Goal: Transaction & Acquisition: Purchase product/service

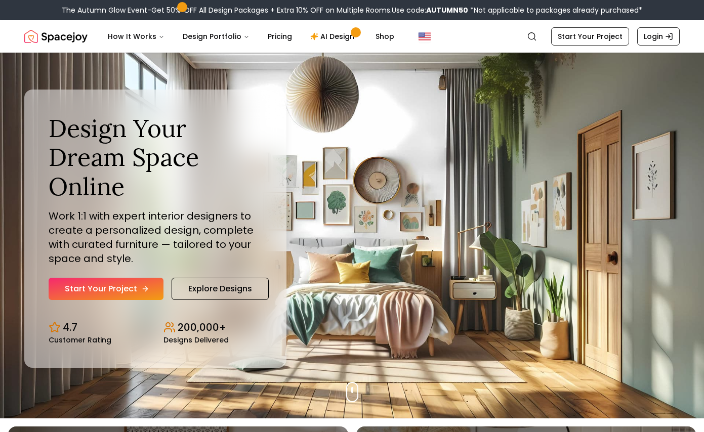
click at [93, 295] on link "Start Your Project" at bounding box center [106, 289] width 115 height 22
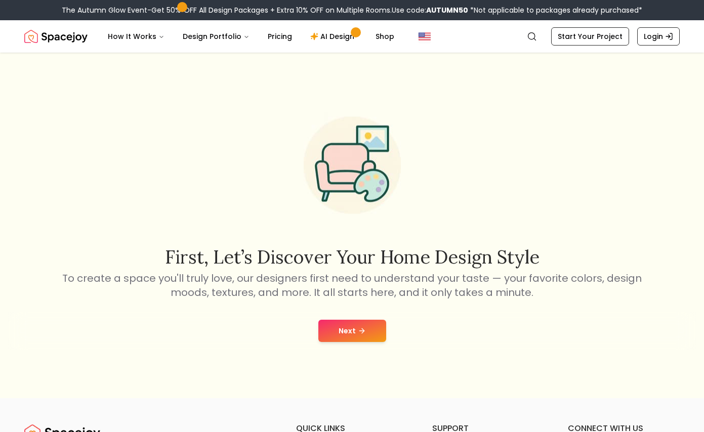
click at [354, 326] on button "Next" at bounding box center [352, 331] width 68 height 22
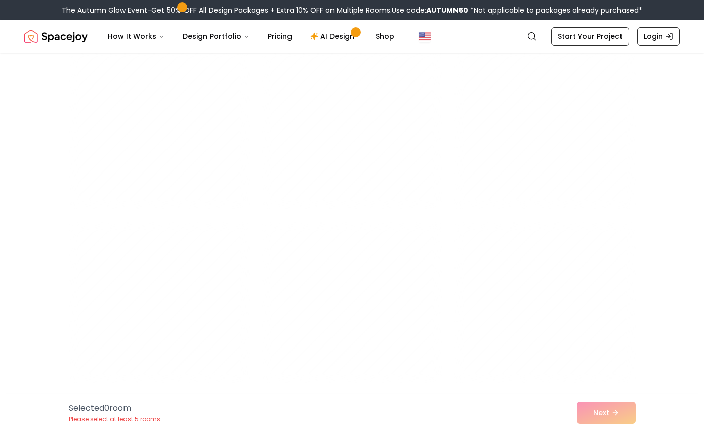
scroll to position [962, 0]
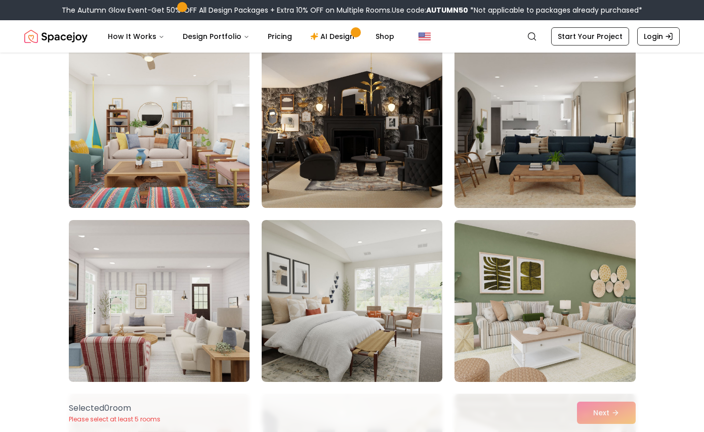
click at [620, 176] on img at bounding box center [545, 127] width 190 height 170
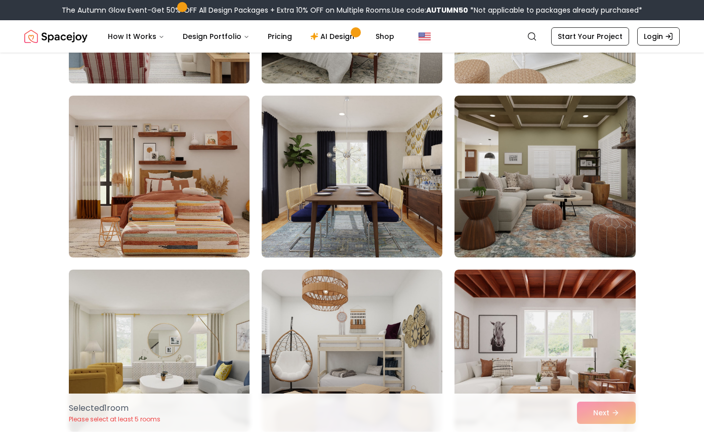
scroll to position [1268, 0]
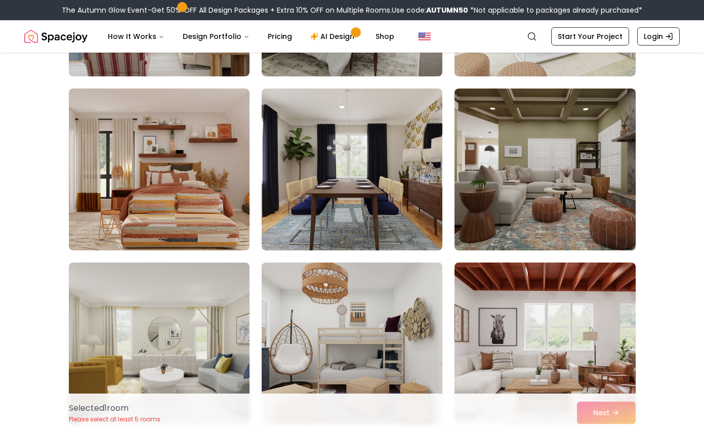
click at [612, 167] on img at bounding box center [545, 170] width 181 height 162
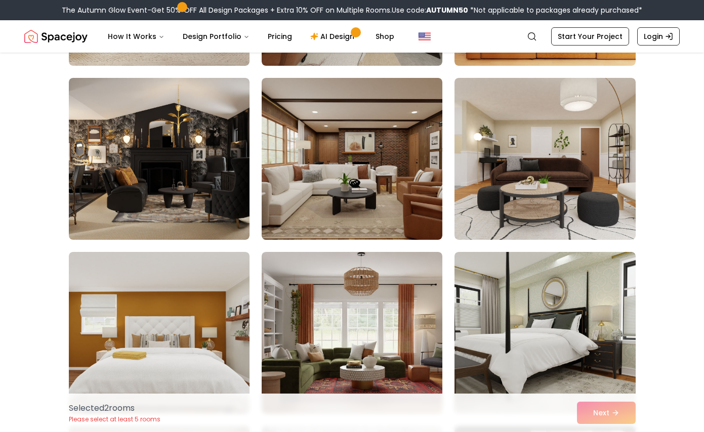
scroll to position [2693, 0]
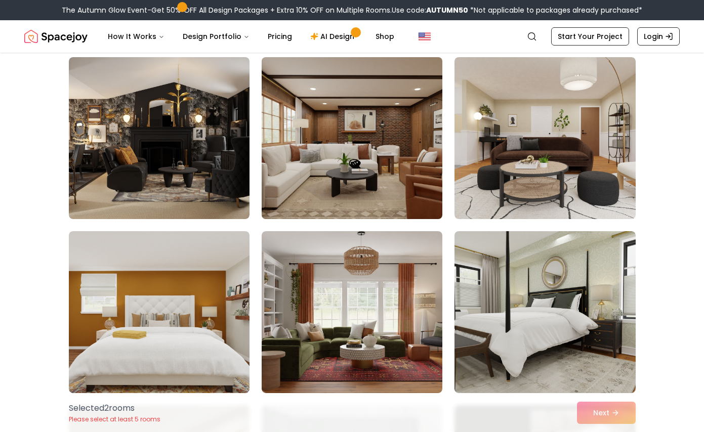
click at [391, 154] on img at bounding box center [352, 138] width 190 height 170
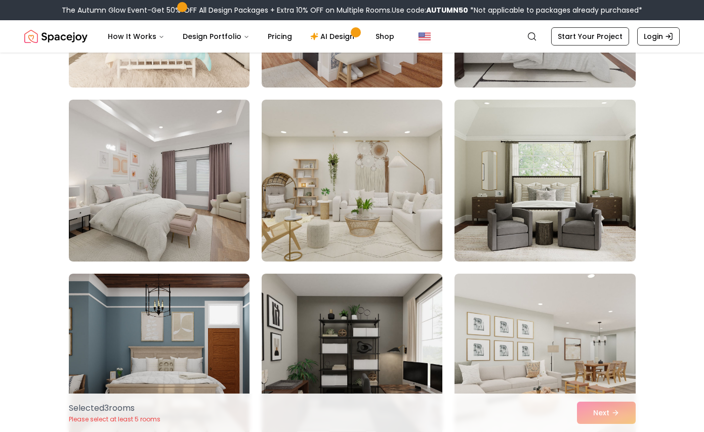
scroll to position [4044, 0]
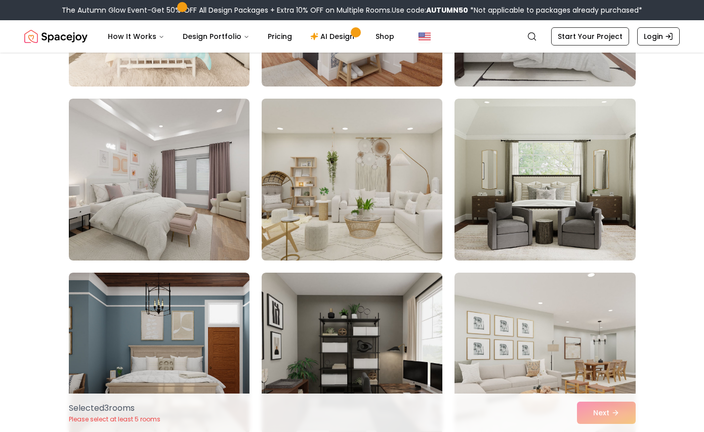
click at [396, 195] on img at bounding box center [352, 180] width 190 height 170
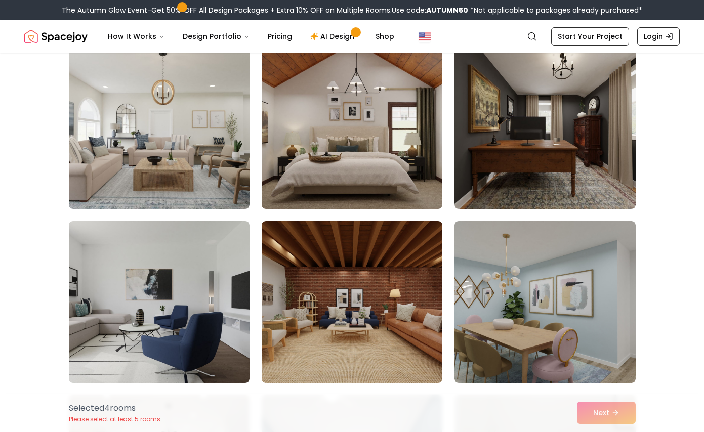
scroll to position [4793, 0]
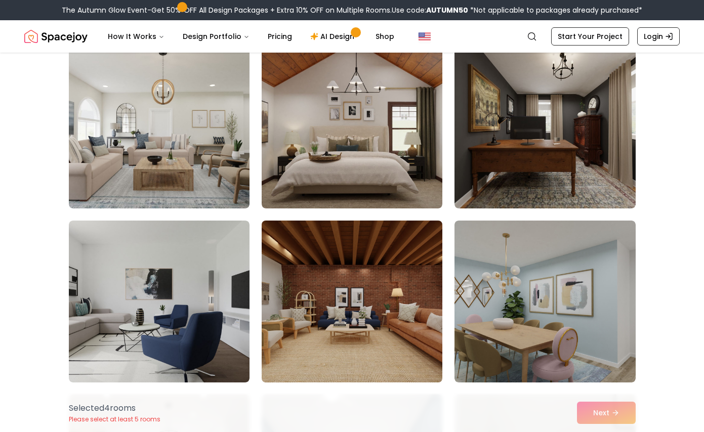
click at [397, 298] on img at bounding box center [352, 302] width 190 height 170
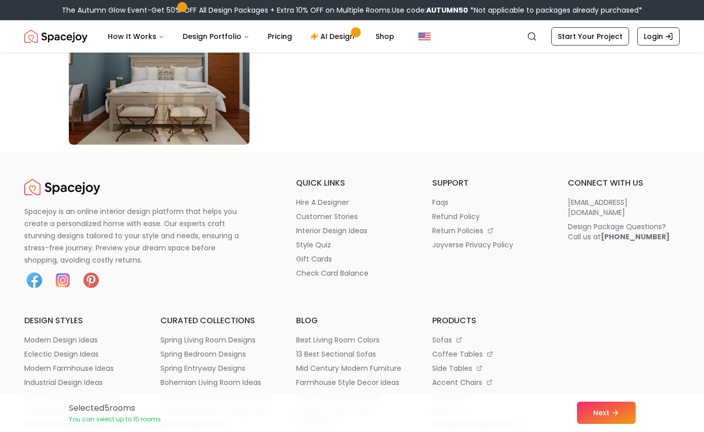
scroll to position [5904, 0]
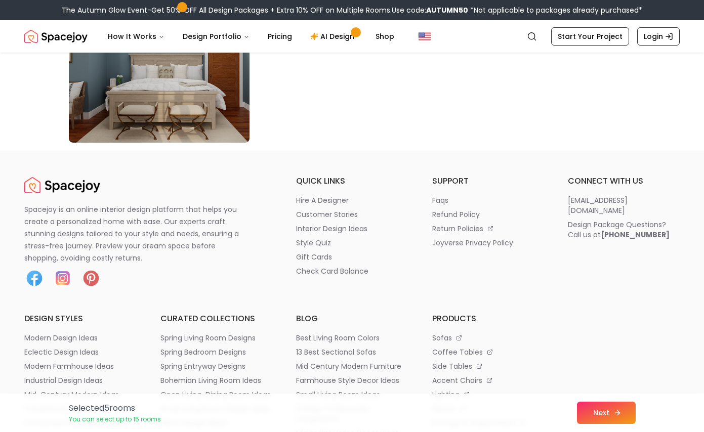
click at [601, 412] on button "Next" at bounding box center [606, 413] width 59 height 22
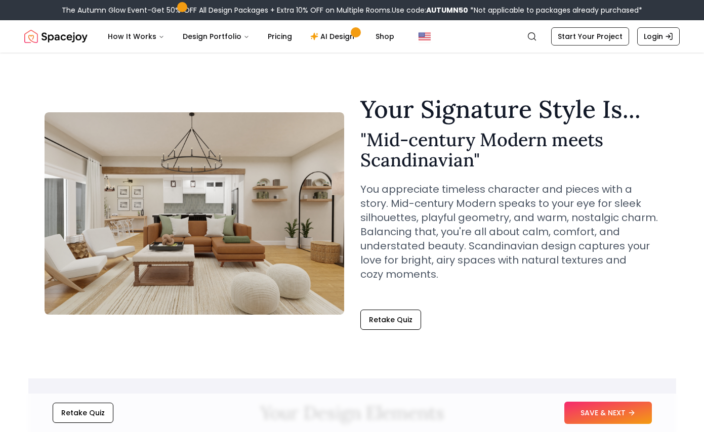
click at [576, 175] on div "Your Signature Style Is... " Mid-century Modern meets Scandinavian " You apprec…" at bounding box center [510, 197] width 300 height 200
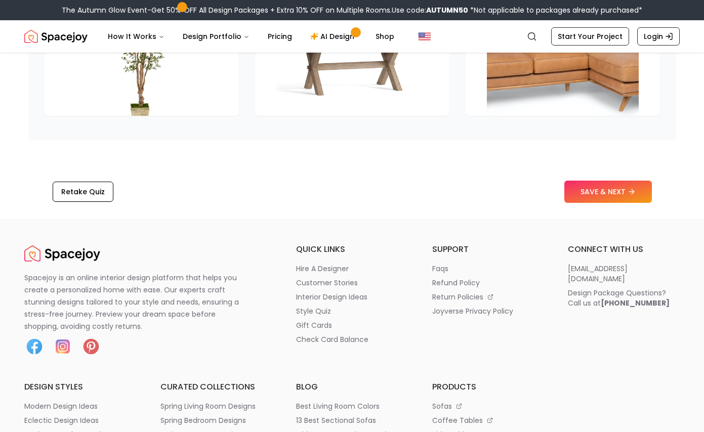
scroll to position [1646, 0]
click at [601, 183] on button "SAVE & NEXT" at bounding box center [608, 191] width 88 height 22
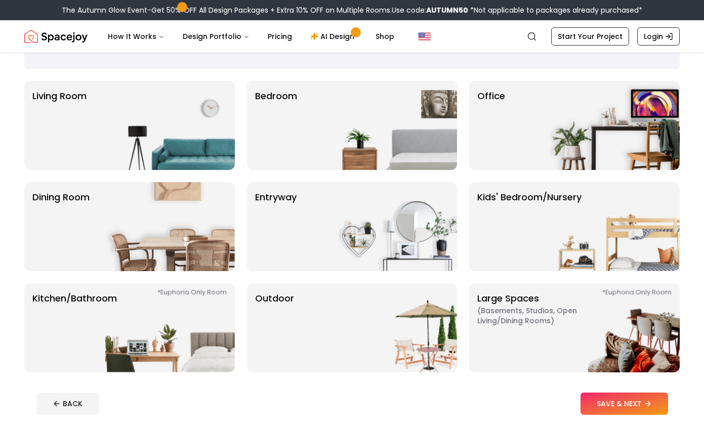
scroll to position [54, 0]
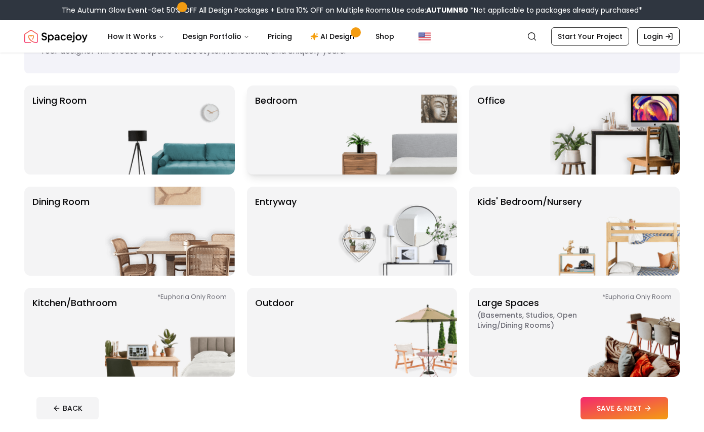
click at [351, 124] on img at bounding box center [393, 130] width 130 height 89
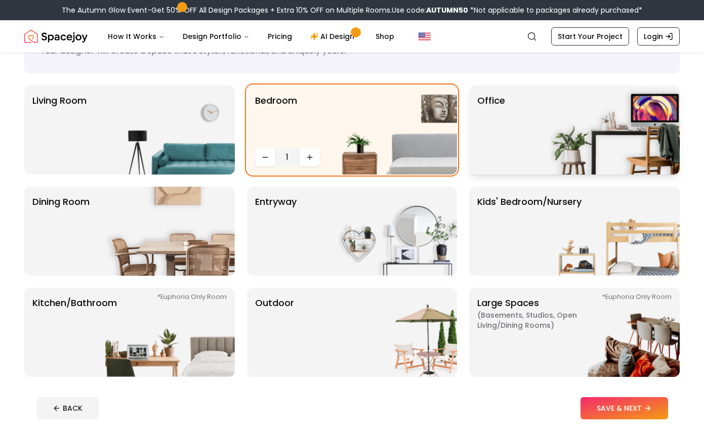
click at [506, 117] on div "Office" at bounding box center [574, 130] width 211 height 89
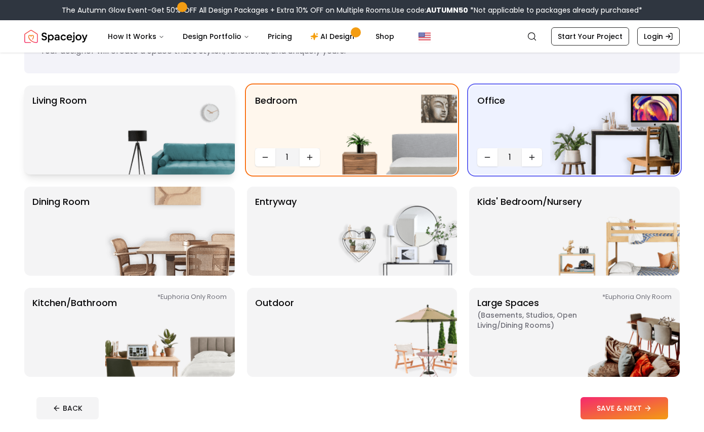
click at [198, 152] on img at bounding box center [170, 130] width 130 height 89
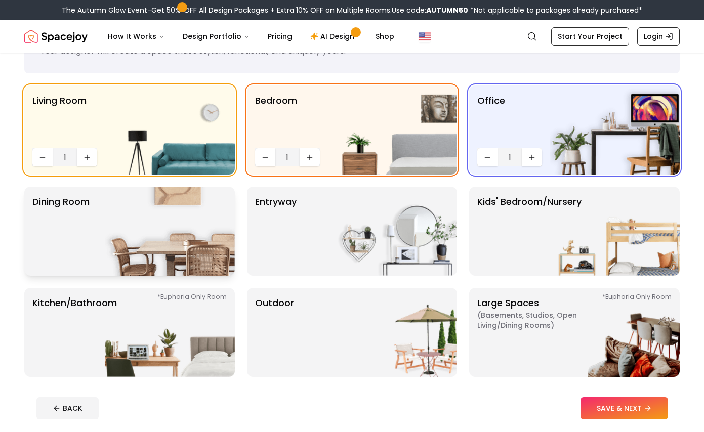
click at [205, 220] on img at bounding box center [170, 231] width 130 height 89
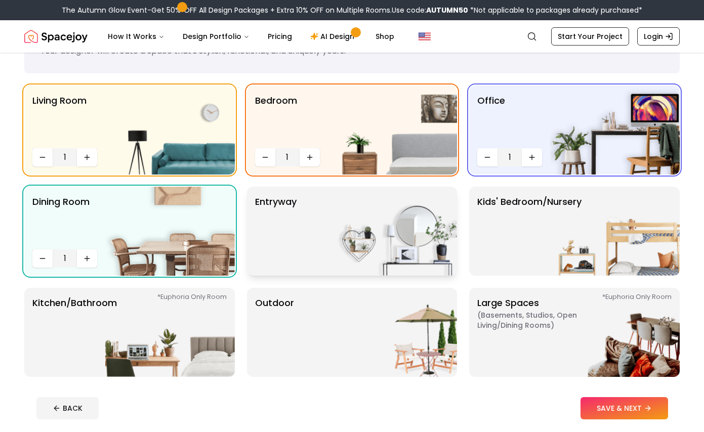
click at [315, 220] on div "entryway" at bounding box center [352, 231] width 211 height 89
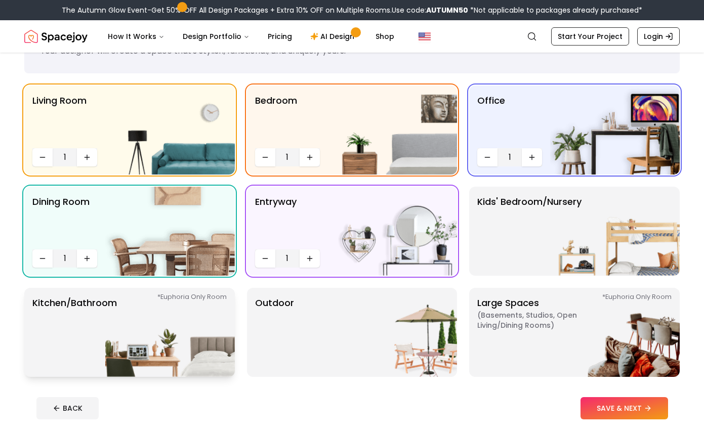
click at [195, 329] on img at bounding box center [170, 332] width 130 height 89
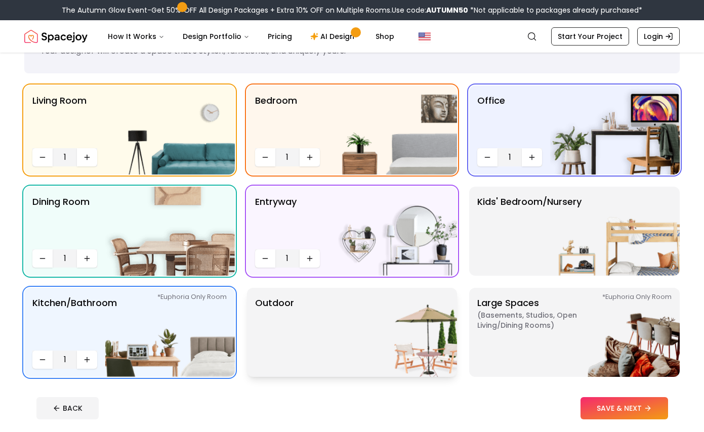
click at [313, 344] on div "Outdoor" at bounding box center [352, 332] width 211 height 89
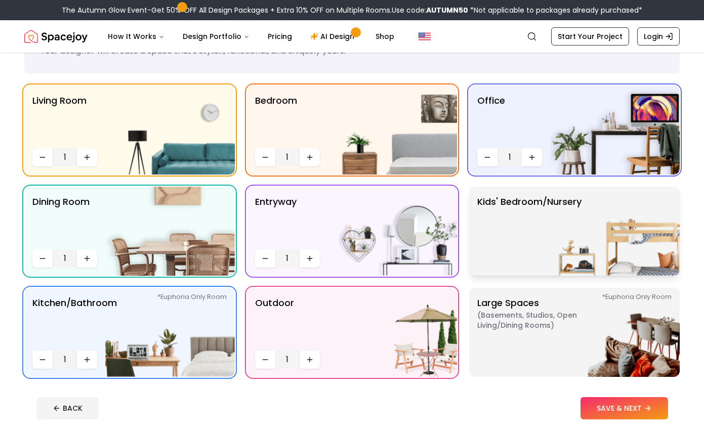
click at [521, 222] on p "Kids' Bedroom/Nursery" at bounding box center [529, 231] width 104 height 73
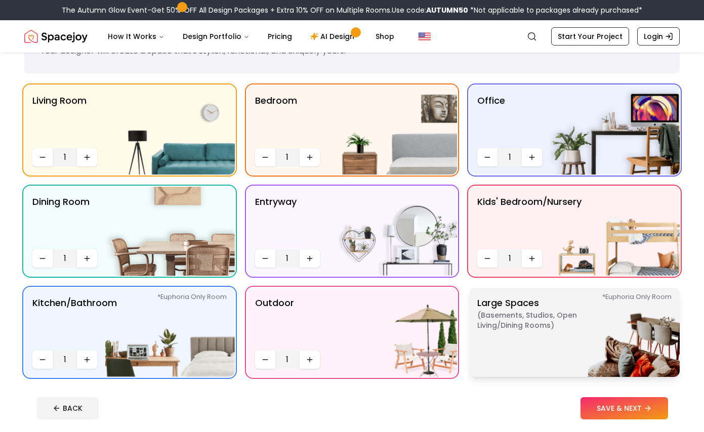
click at [532, 363] on p "Large Spaces ( Basements, Studios, Open living/dining rooms ) *Euphoria Only Ro…" at bounding box center [540, 332] width 127 height 73
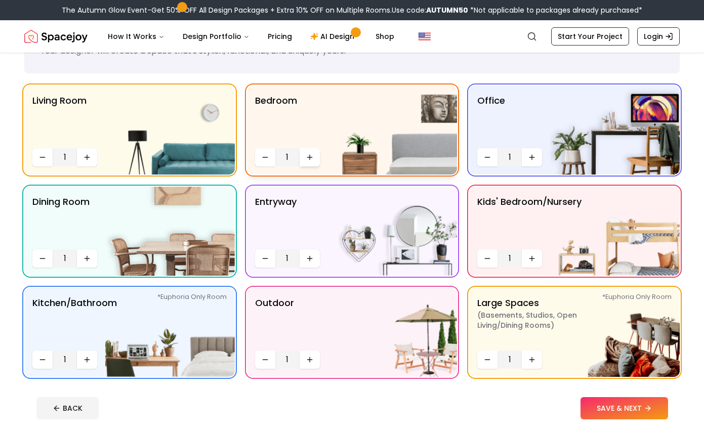
click at [311, 159] on icon "Increase quantity" at bounding box center [310, 157] width 8 height 8
click at [311, 158] on icon "Increase quantity" at bounding box center [310, 157] width 8 height 8
click at [591, 401] on button "SAVE & NEXT" at bounding box center [625, 408] width 88 height 22
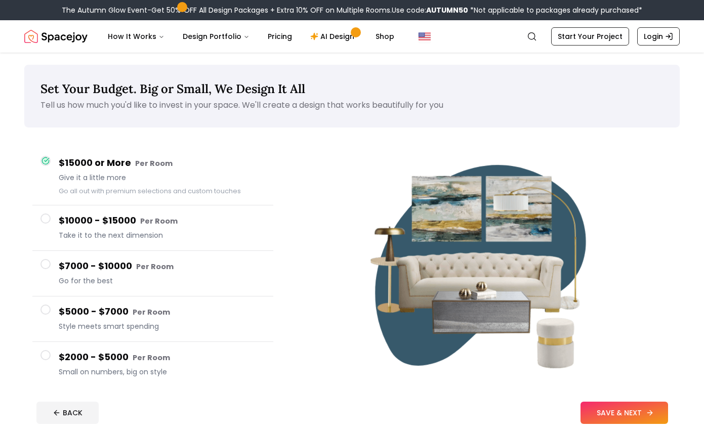
click at [629, 408] on button "SAVE & NEXT" at bounding box center [625, 413] width 88 height 22
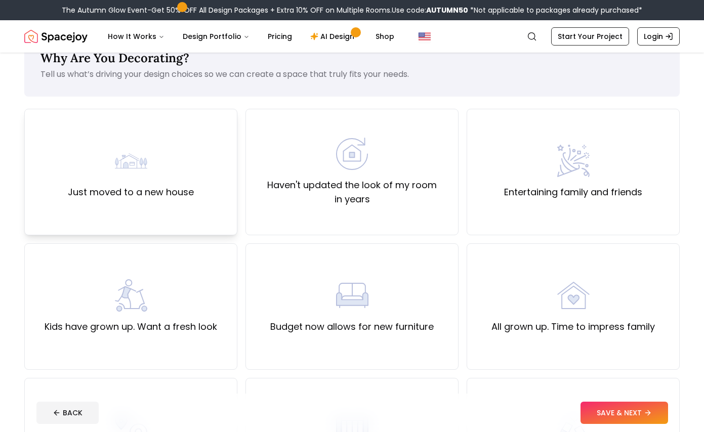
scroll to position [30, 0]
click at [171, 165] on div "Just moved to a new house" at bounding box center [131, 172] width 126 height 55
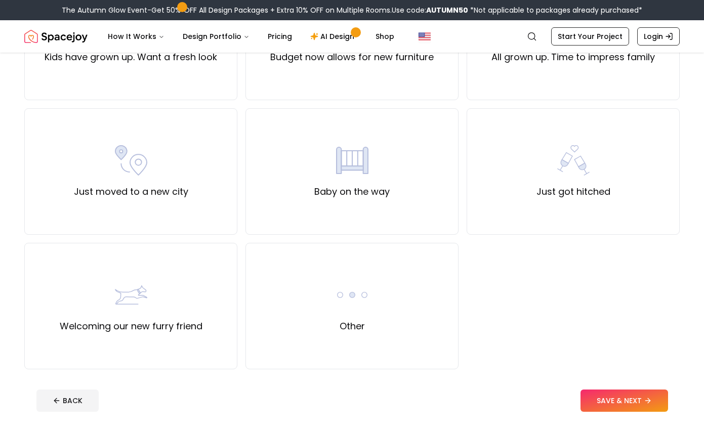
scroll to position [351, 0]
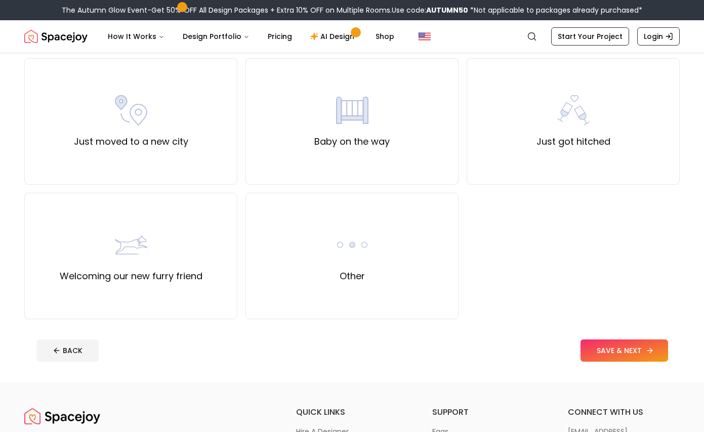
click at [644, 358] on button "SAVE & NEXT" at bounding box center [625, 351] width 88 height 22
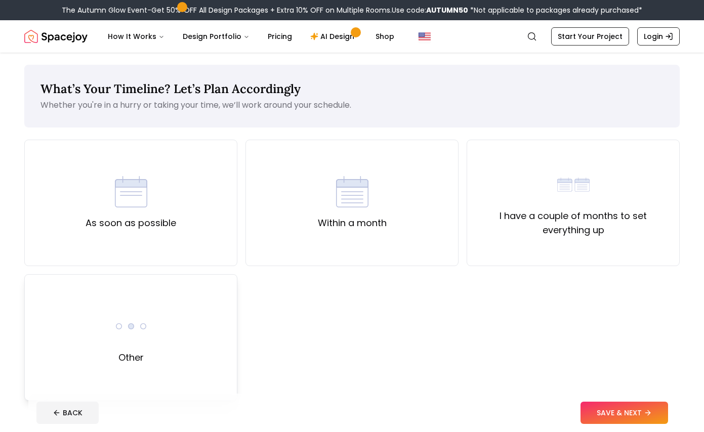
click at [172, 310] on div "Other" at bounding box center [130, 337] width 213 height 127
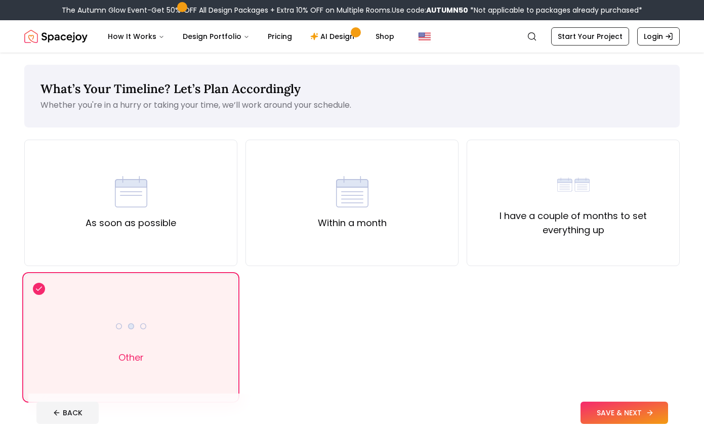
click at [624, 403] on button "SAVE & NEXT" at bounding box center [625, 413] width 88 height 22
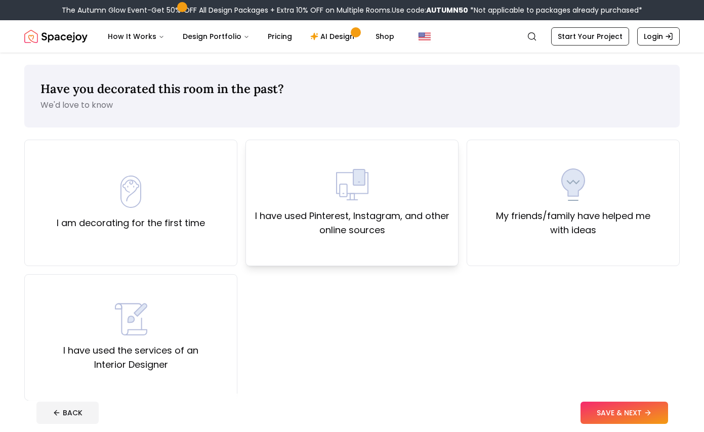
click at [393, 215] on label "I have used Pinterest, Instagram, and other online sources" at bounding box center [352, 223] width 196 height 28
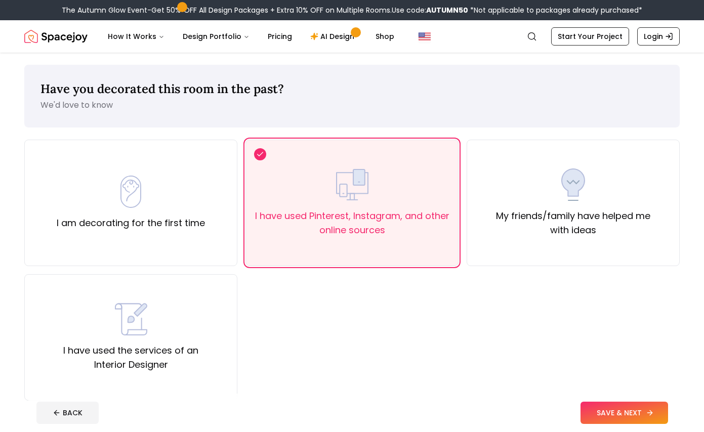
click at [642, 406] on button "SAVE & NEXT" at bounding box center [625, 413] width 88 height 22
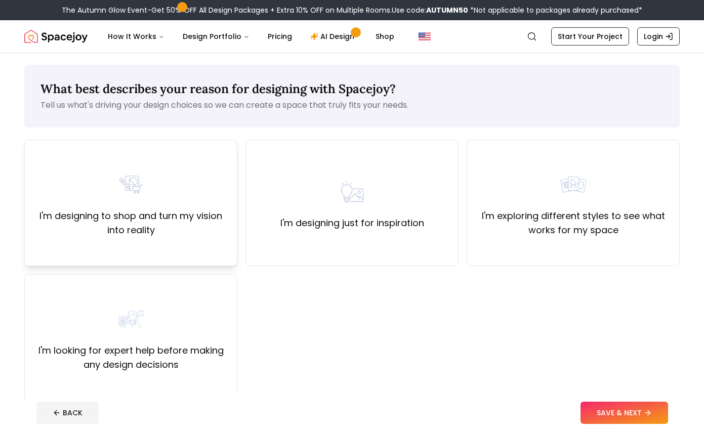
click at [198, 210] on label "I'm designing to shop and turn my vision into reality" at bounding box center [131, 223] width 196 height 28
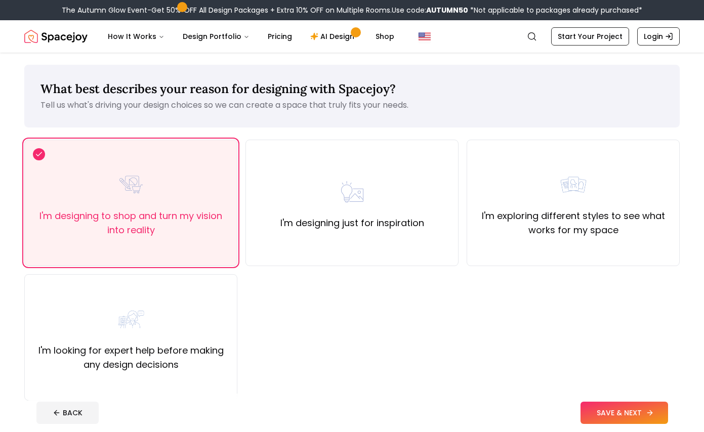
click at [644, 407] on button "SAVE & NEXT" at bounding box center [625, 413] width 88 height 22
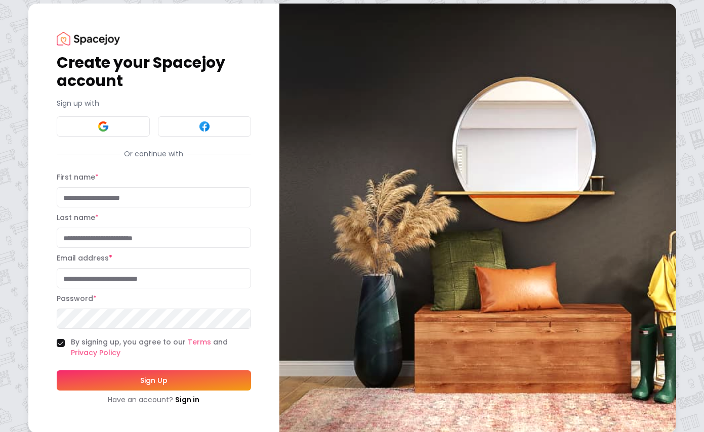
scroll to position [14, 0]
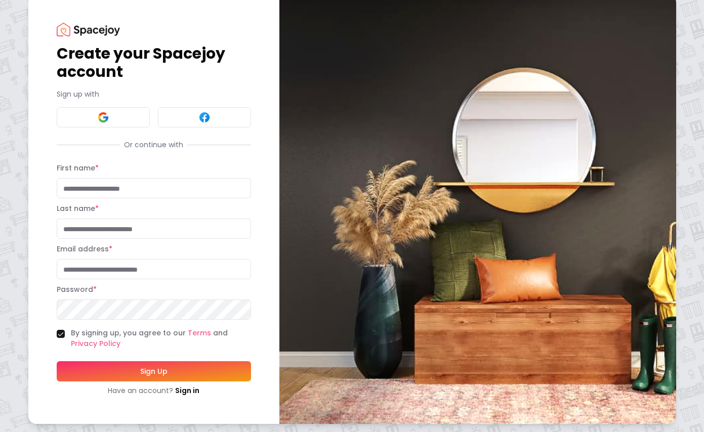
click at [159, 194] on input "First name *" at bounding box center [154, 188] width 194 height 20
type input "***"
click at [138, 223] on input "Last name *" at bounding box center [154, 229] width 194 height 20
type input "**"
click at [119, 269] on input "Email address *" at bounding box center [154, 269] width 194 height 20
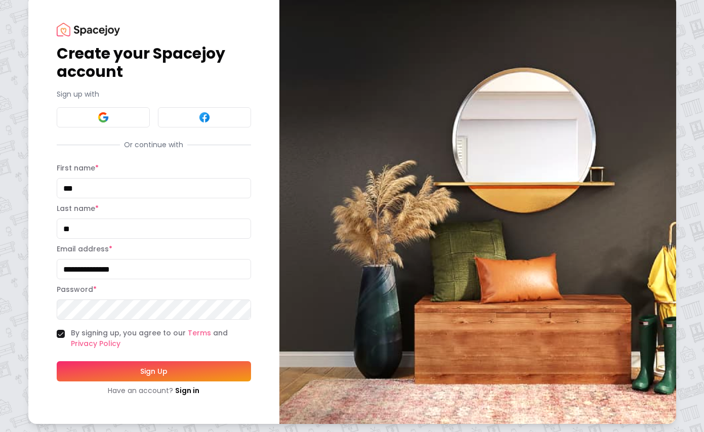
drag, startPoint x: 160, startPoint y: 194, endPoint x: 157, endPoint y: 275, distance: 81.6
click at [157, 275] on input "**********" at bounding box center [154, 269] width 194 height 20
drag, startPoint x: 156, startPoint y: 274, endPoint x: 147, endPoint y: 262, distance: 15.2
click at [147, 262] on input "**********" at bounding box center [154, 269] width 194 height 20
type input "**********"
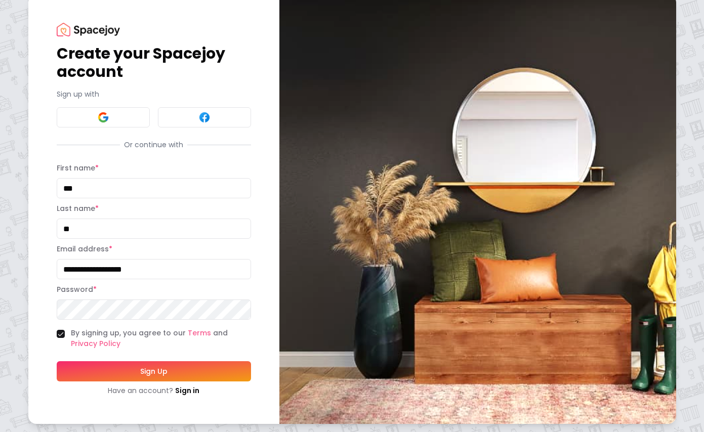
click at [129, 299] on div "Password *" at bounding box center [154, 301] width 194 height 36
click at [146, 366] on button "Sign Up" at bounding box center [154, 371] width 194 height 20
